Goal: Use online tool/utility: Utilize a website feature to perform a specific function

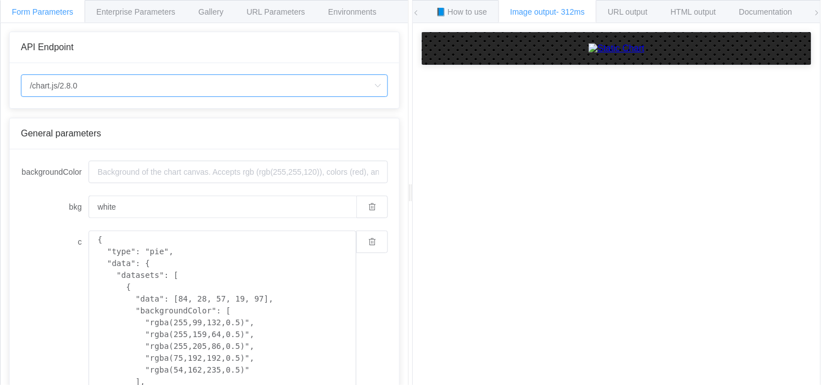
click at [193, 86] on input "/chart.js/2.8.0" at bounding box center [204, 85] width 367 height 23
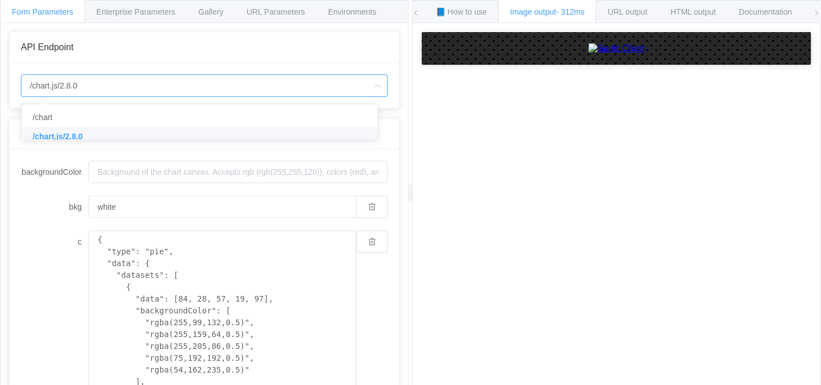
click at [127, 135] on li "/chart.js/2.8.0" at bounding box center [204, 136] width 366 height 19
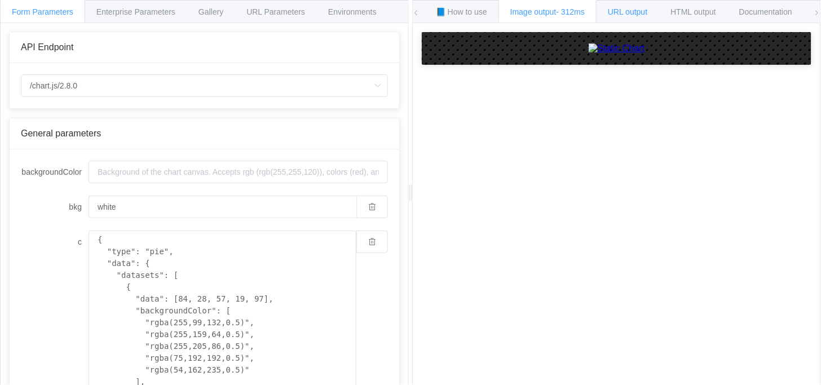
click at [624, 19] on div "URL output" at bounding box center [627, 11] width 63 height 23
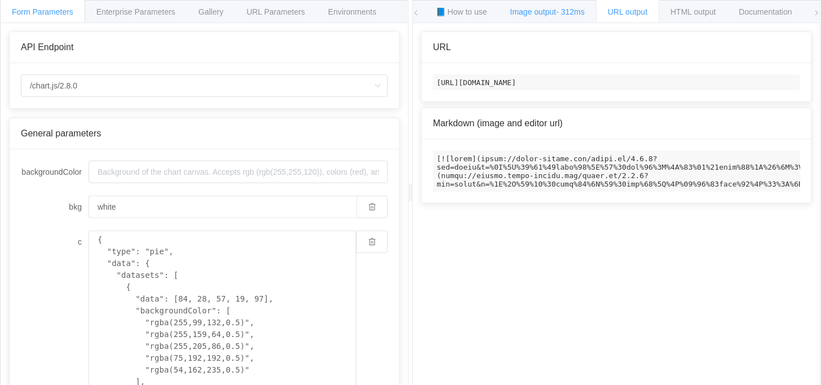
click at [556, 13] on span "Image output - 312ms" at bounding box center [547, 11] width 74 height 9
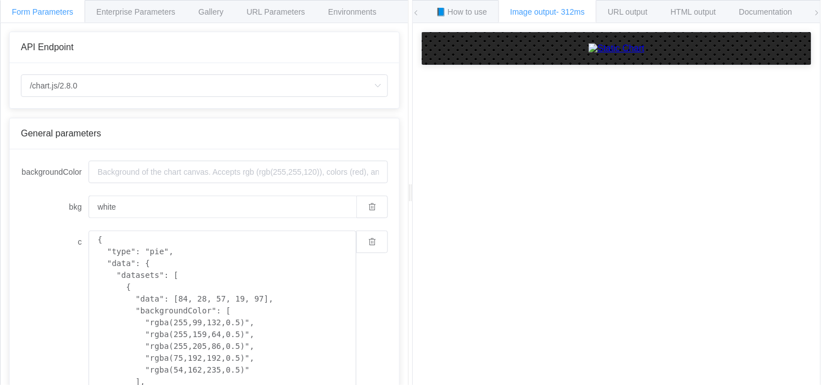
click at [588, 54] on img at bounding box center [616, 48] width 56 height 10
click at [212, 18] on div "Gallery" at bounding box center [211, 11] width 48 height 23
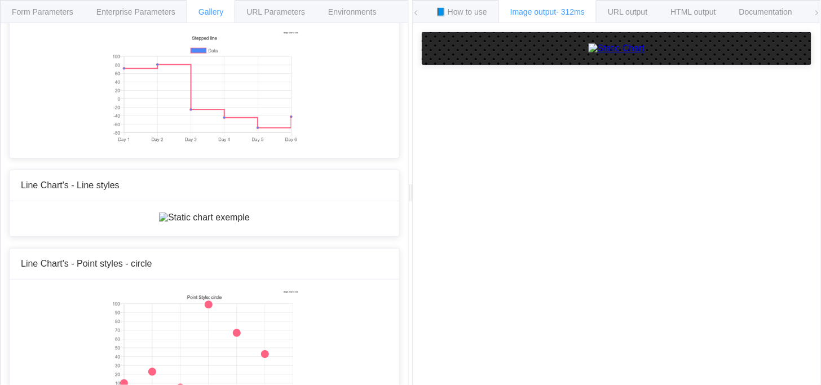
scroll to position [1173, 0]
